Goal: Transaction & Acquisition: Purchase product/service

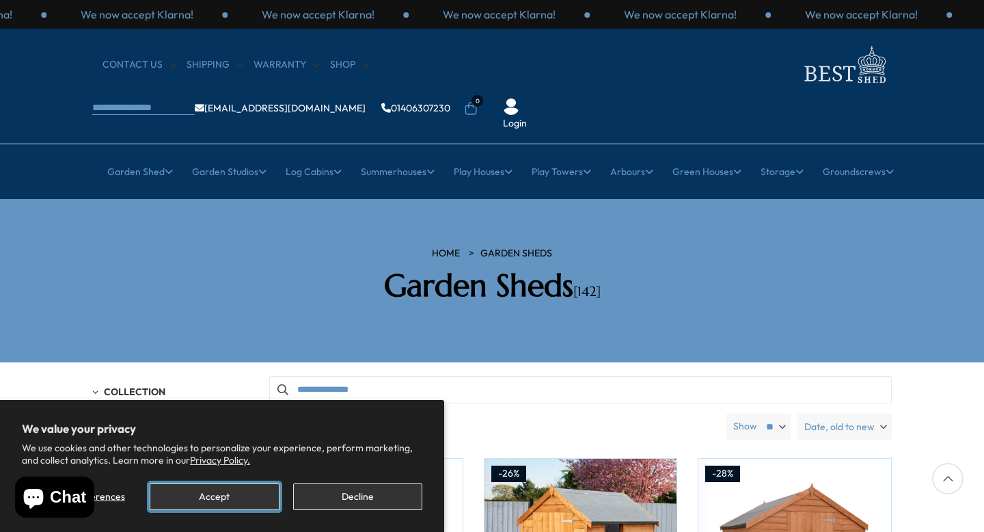
click at [243, 491] on button "Accept" at bounding box center [214, 496] width 129 height 27
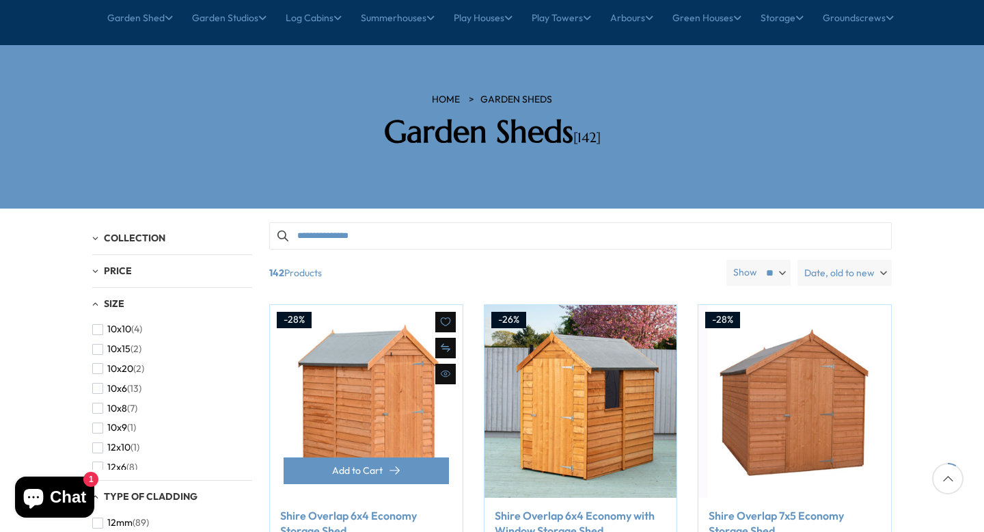
scroll to position [156, 0]
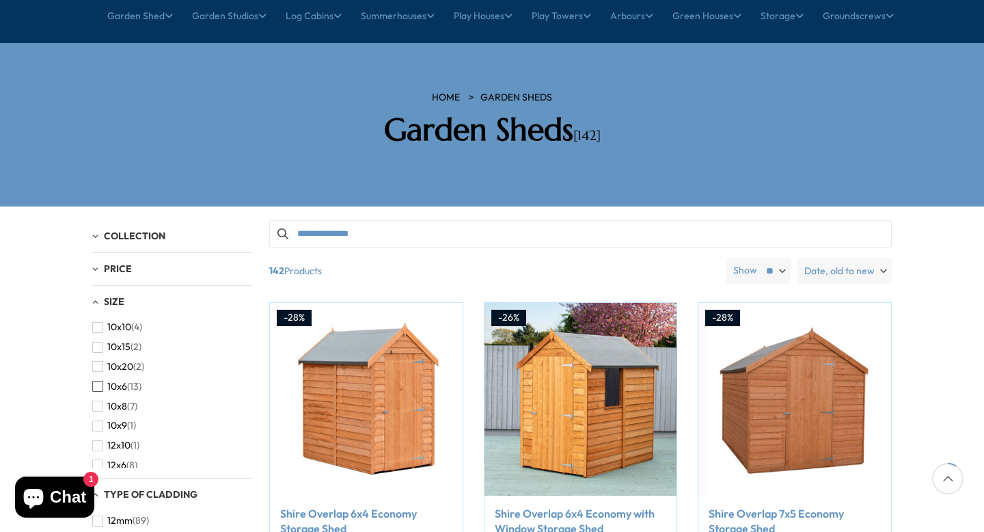
click at [98, 381] on span "button" at bounding box center [97, 386] width 11 height 11
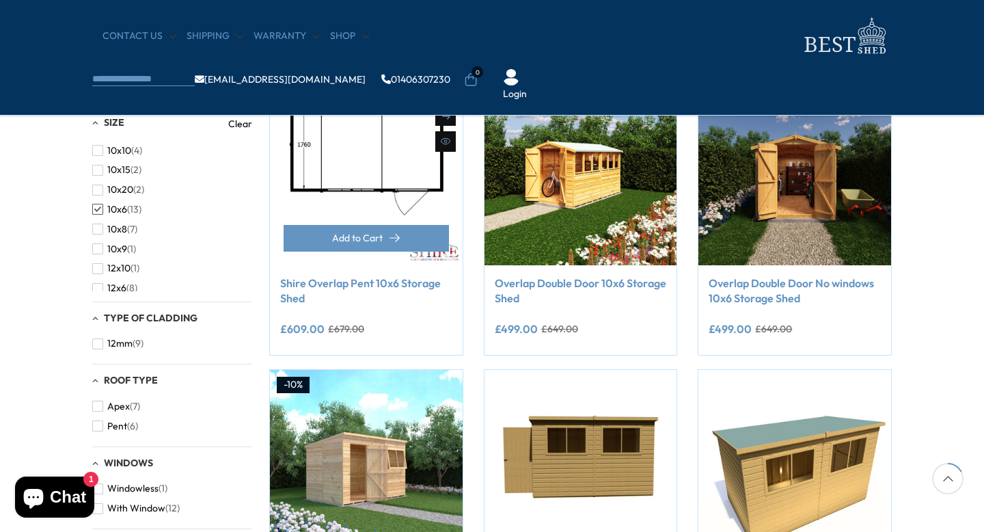
scroll to position [280, 0]
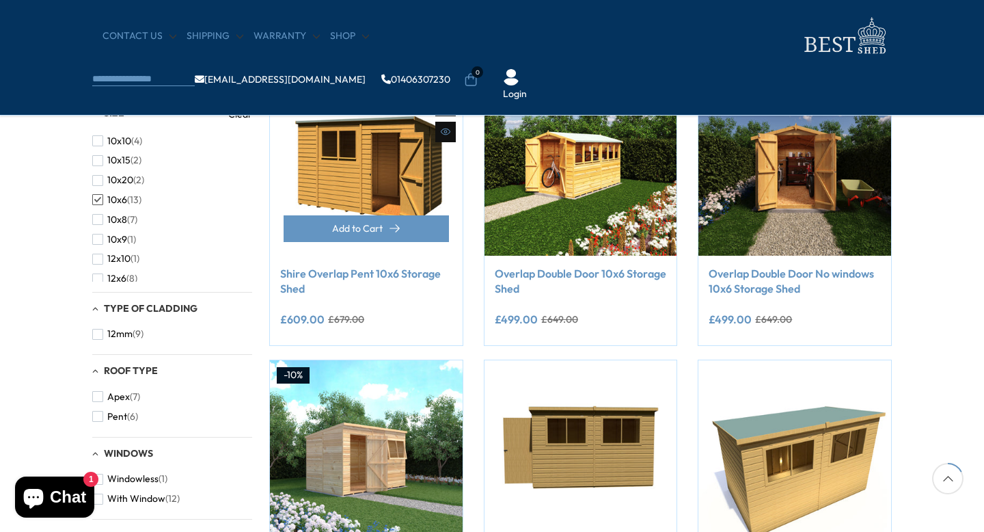
click at [327, 275] on link "Shire Overlap Pent 10x6 Storage Shed" at bounding box center [366, 281] width 172 height 31
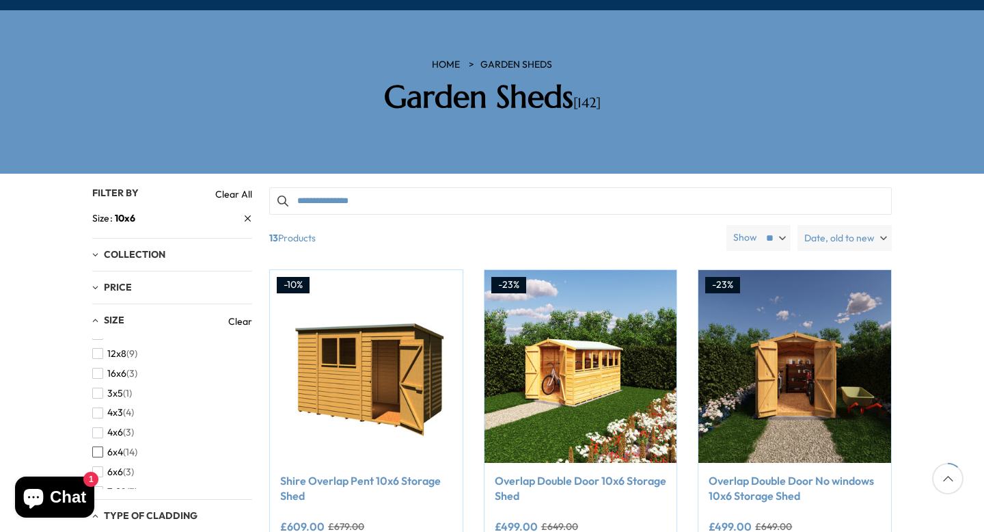
scroll to position [153, 0]
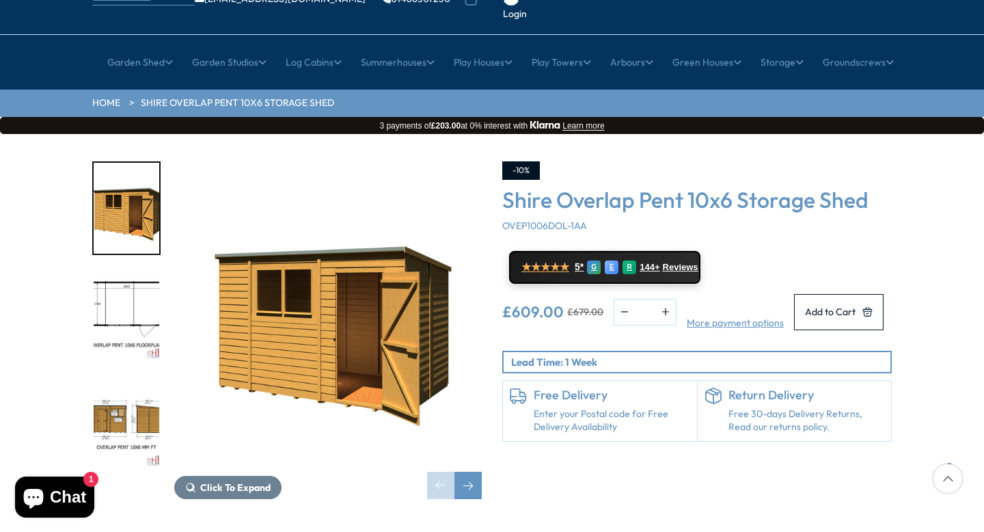
scroll to position [122, 0]
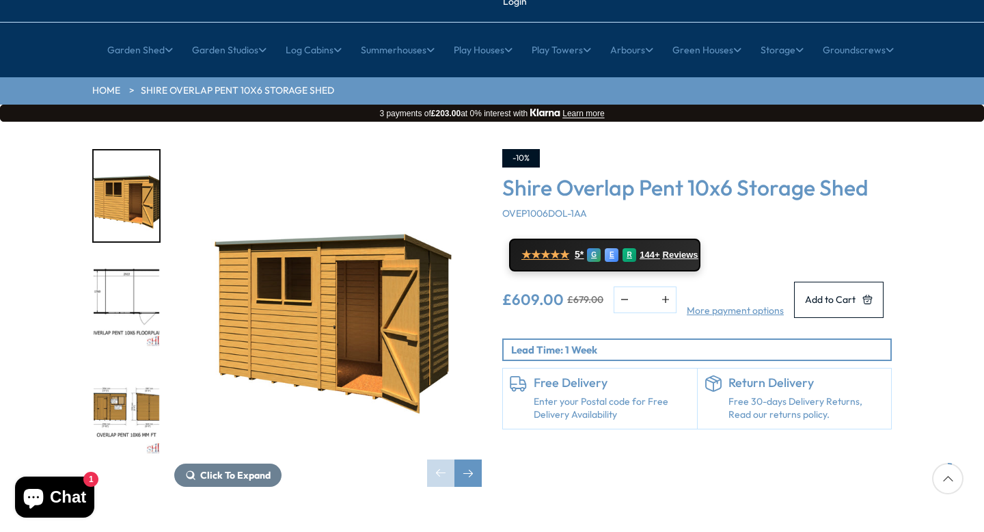
click at [128, 364] on img "3 / 10" at bounding box center [127, 409] width 66 height 91
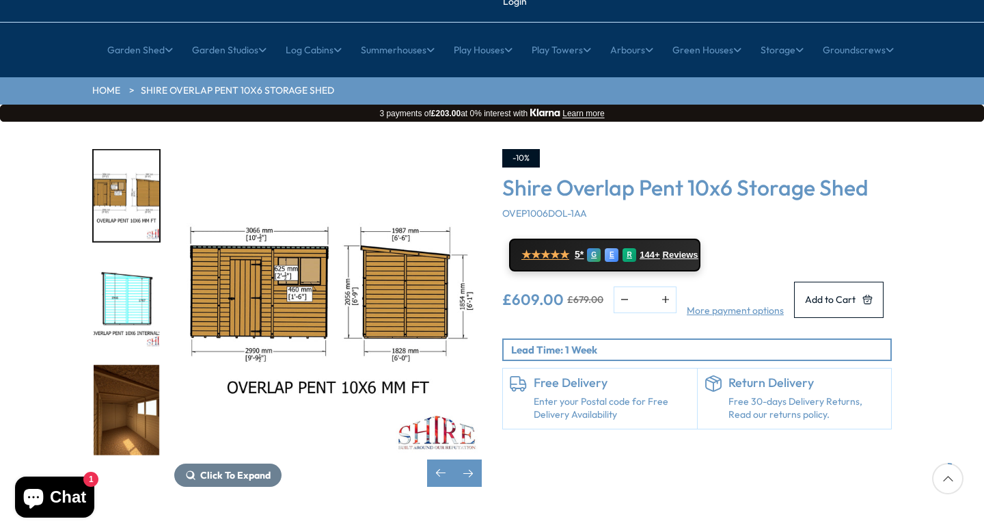
click at [110, 377] on img "5 / 10" at bounding box center [127, 409] width 66 height 91
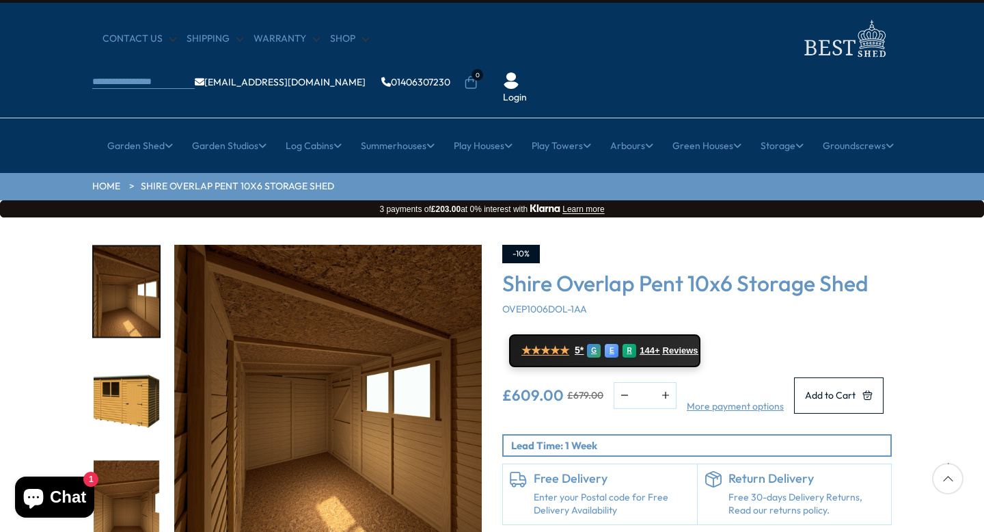
scroll to position [13, 0]
